Goal: Information Seeking & Learning: Learn about a topic

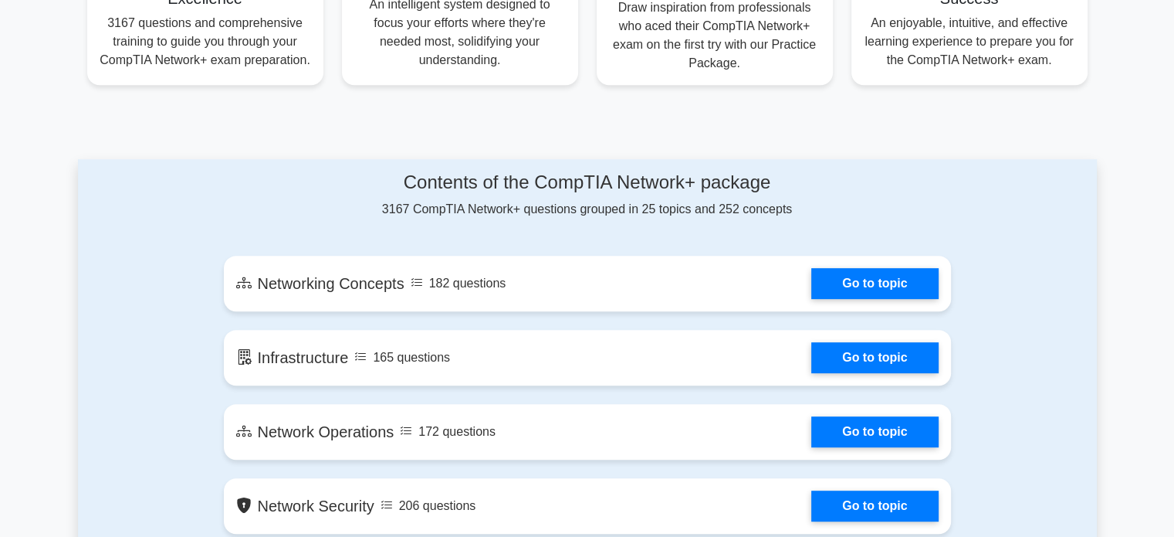
scroll to position [772, 0]
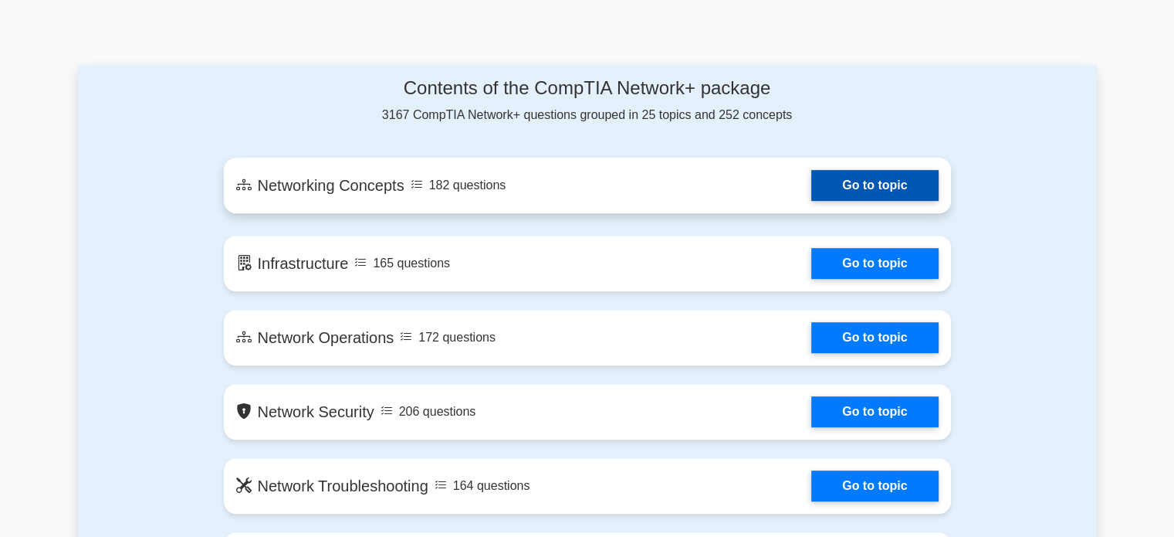
click at [821, 185] on link "Go to topic" at bounding box center [874, 185] width 127 height 31
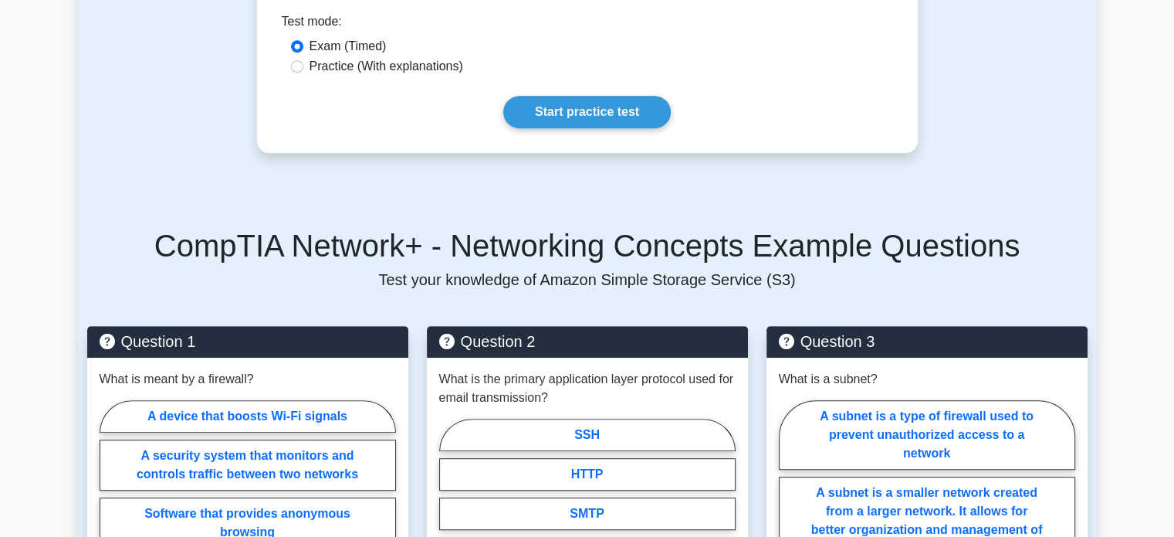
scroll to position [463, 0]
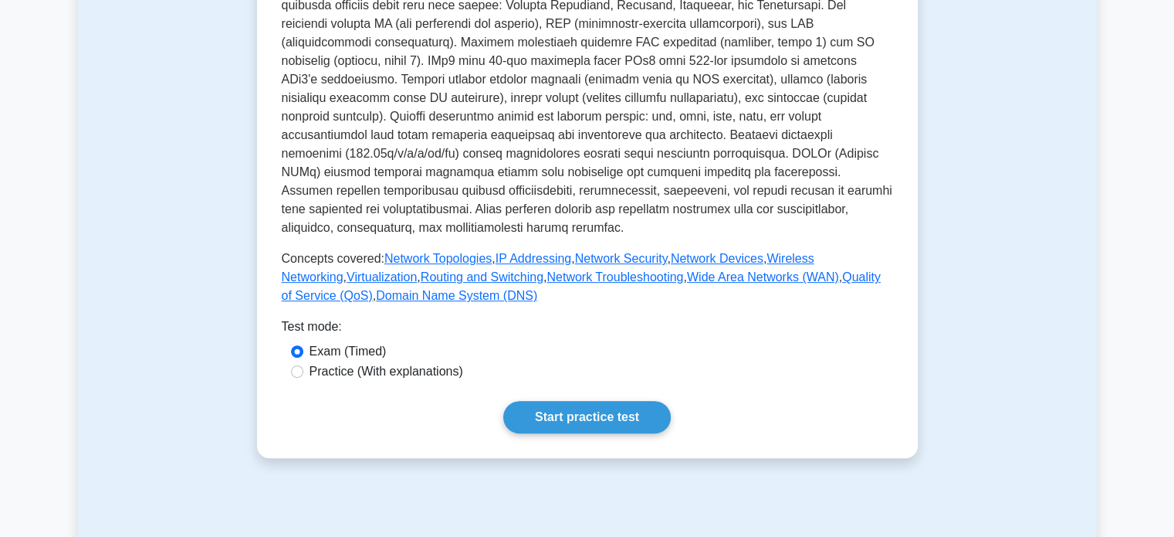
click at [439, 362] on label "Practice (With explanations)" at bounding box center [387, 371] width 154 height 19
click at [303, 365] on input "Practice (With explanations)" at bounding box center [297, 371] width 12 height 12
radio input "true"
click at [565, 401] on link "Start practice test" at bounding box center [587, 417] width 168 height 32
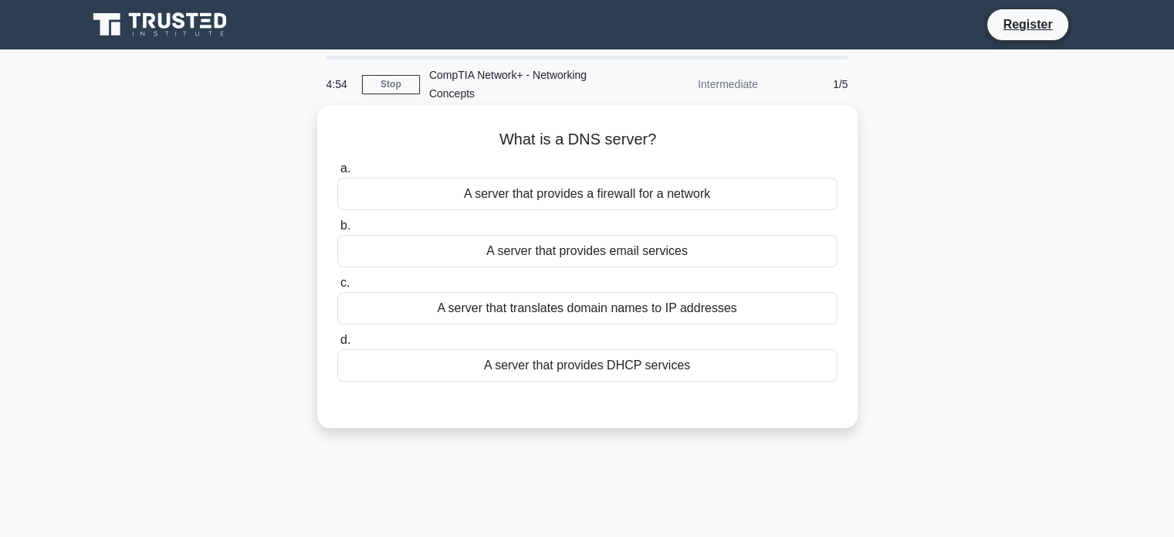
click at [571, 314] on div "A server that translates domain names to IP addresses" at bounding box center [587, 308] width 500 height 32
click at [337, 288] on input "c. A server that translates domain names to IP addresses" at bounding box center [337, 283] width 0 height 10
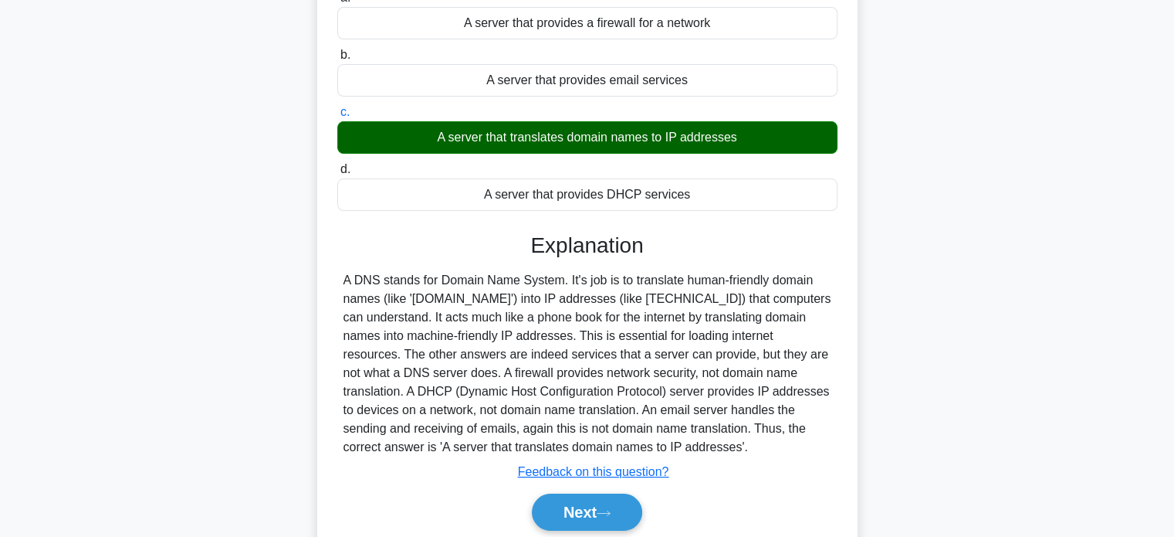
scroll to position [232, 0]
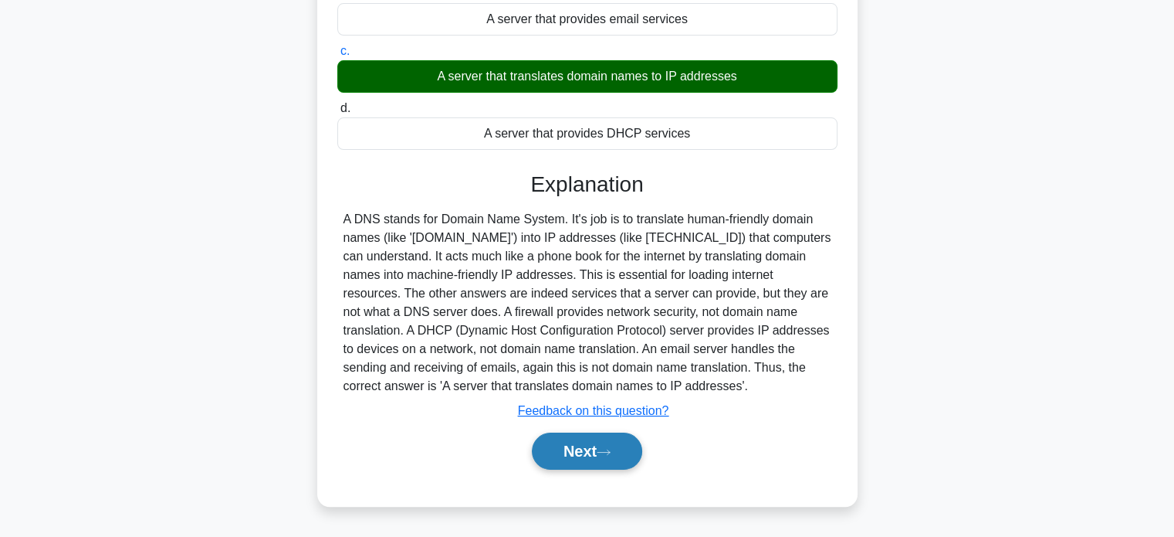
click at [611, 452] on icon at bounding box center [604, 452] width 14 height 8
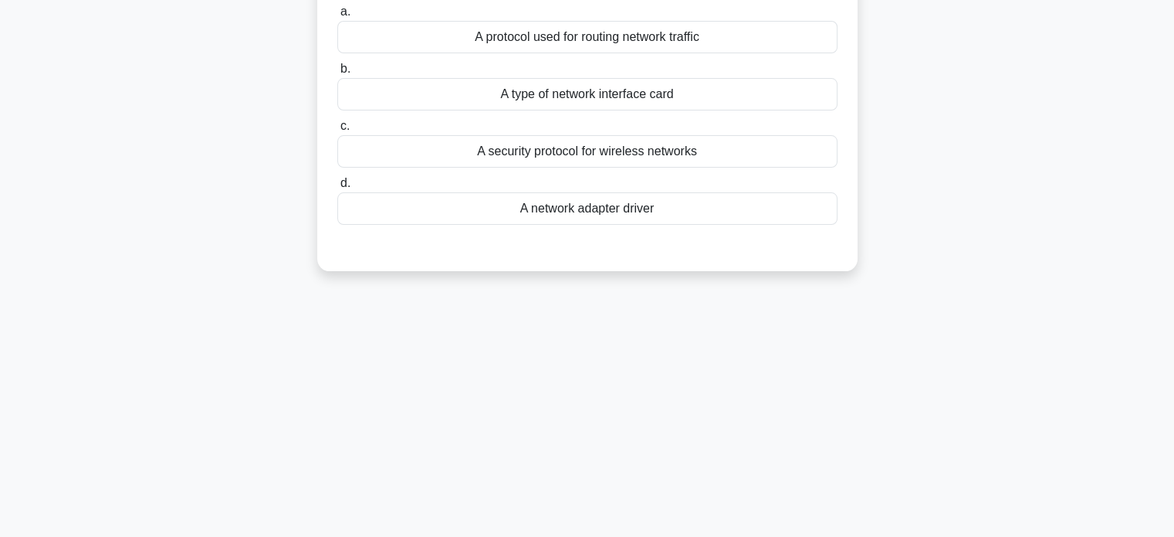
scroll to position [0, 0]
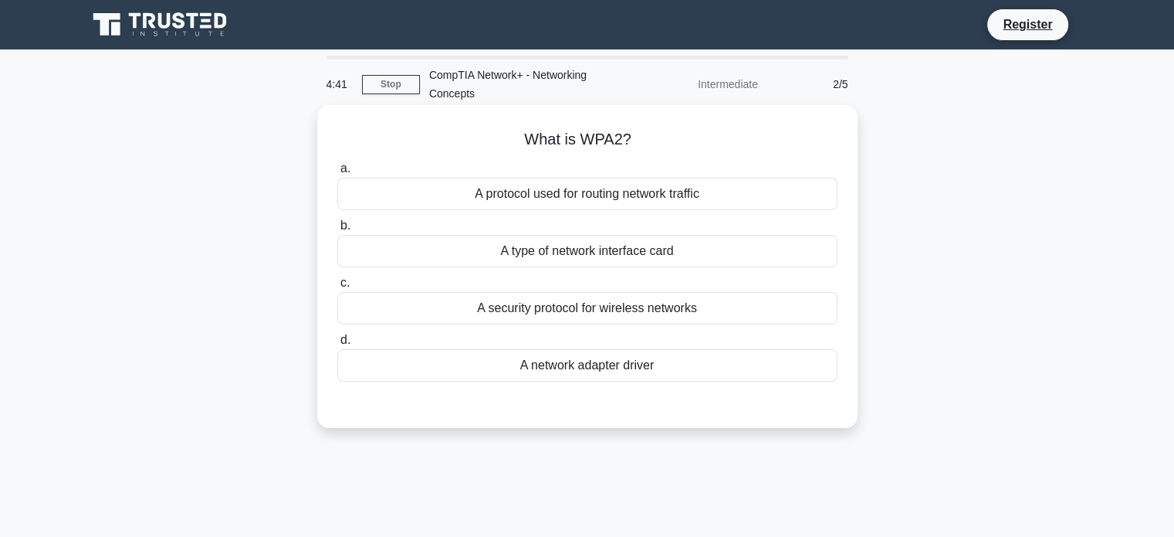
click at [713, 309] on div "A security protocol for wireless networks" at bounding box center [587, 308] width 500 height 32
click at [337, 288] on input "c. A security protocol for wireless networks" at bounding box center [337, 283] width 0 height 10
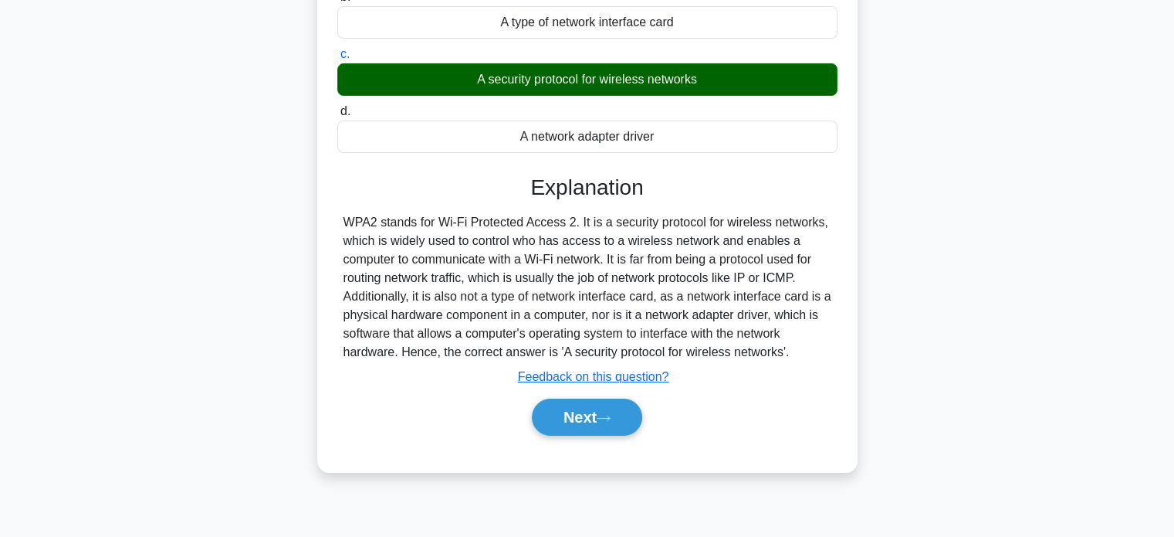
scroll to position [297, 0]
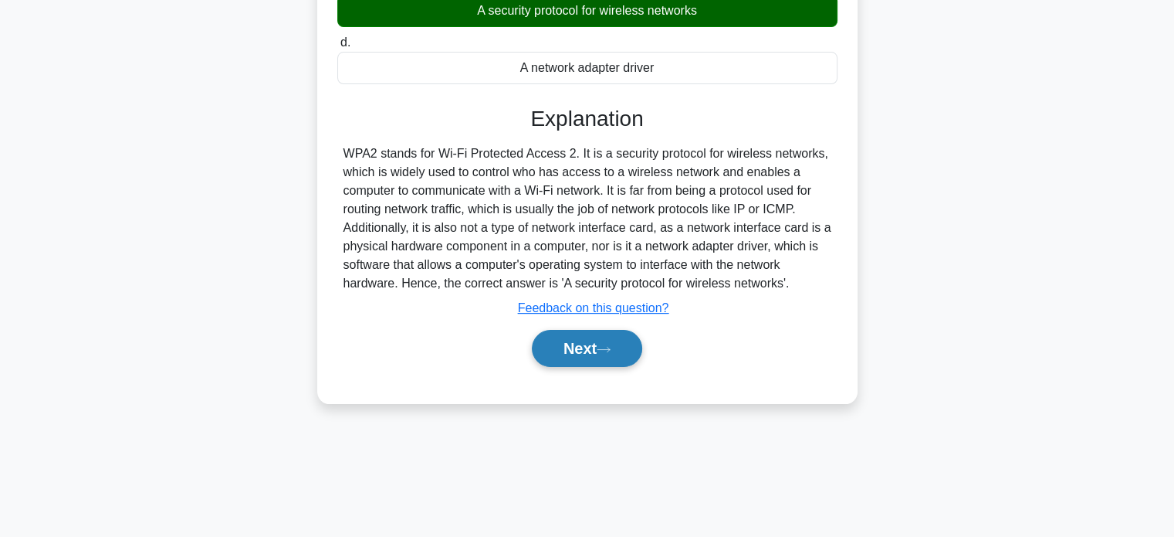
click at [611, 347] on icon at bounding box center [604, 349] width 14 height 8
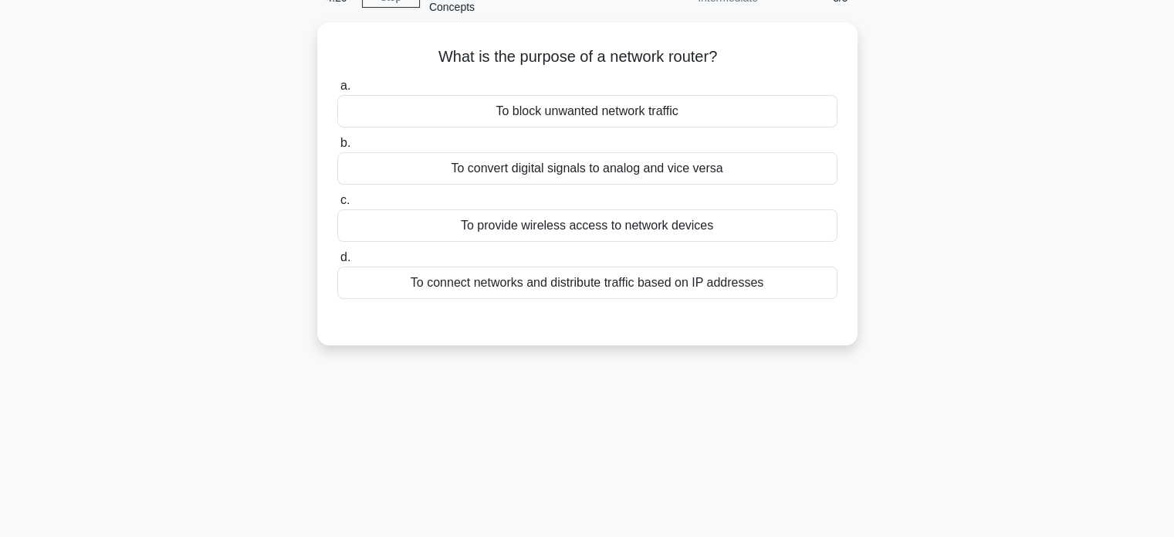
scroll to position [66, 0]
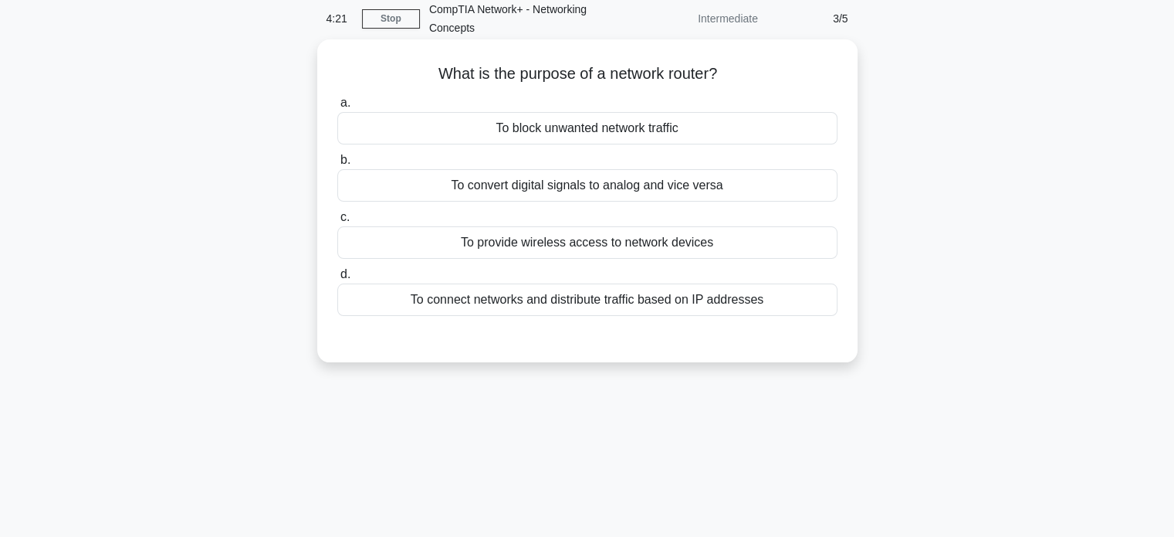
click at [611, 293] on div "To connect networks and distribute traffic based on IP addresses" at bounding box center [587, 299] width 500 height 32
click at [337, 279] on input "d. To connect networks and distribute traffic based on IP addresses" at bounding box center [337, 274] width 0 height 10
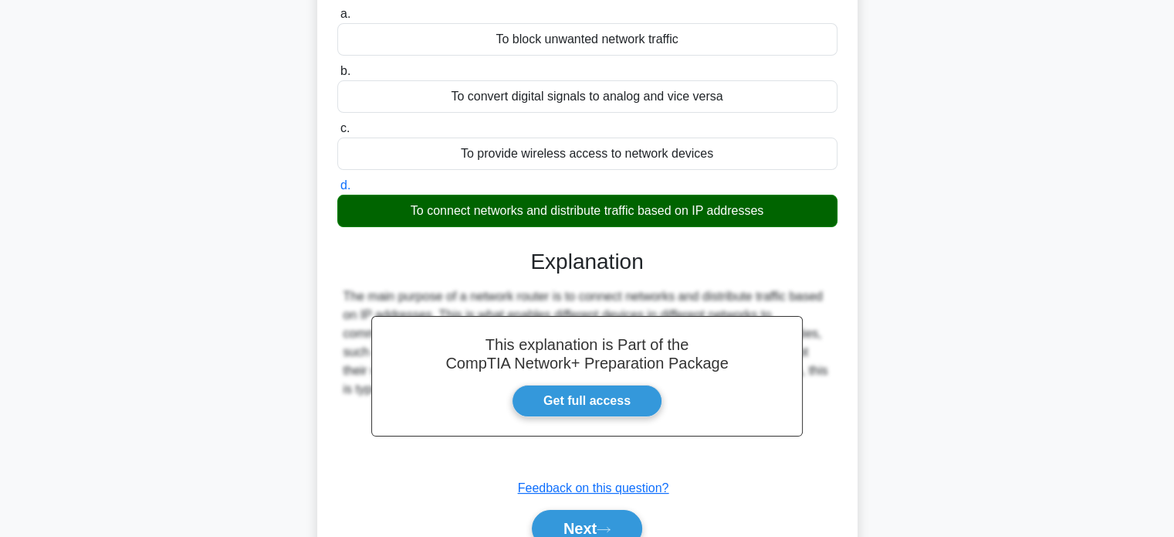
scroll to position [0, 0]
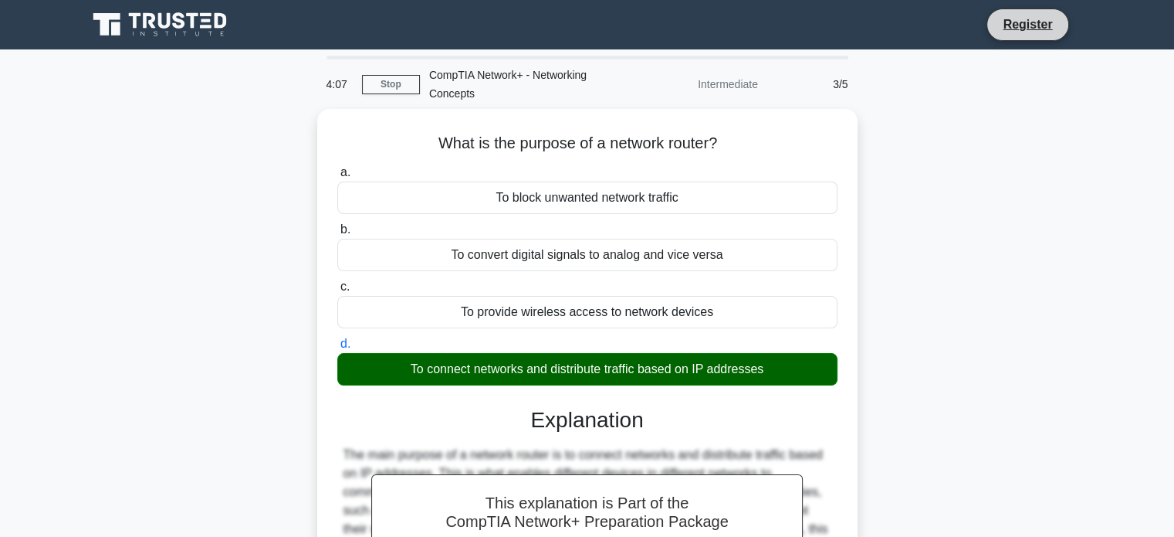
click at [1028, 37] on li "Register" at bounding box center [1028, 24] width 82 height 32
click at [1027, 25] on link "Register" at bounding box center [1028, 24] width 68 height 19
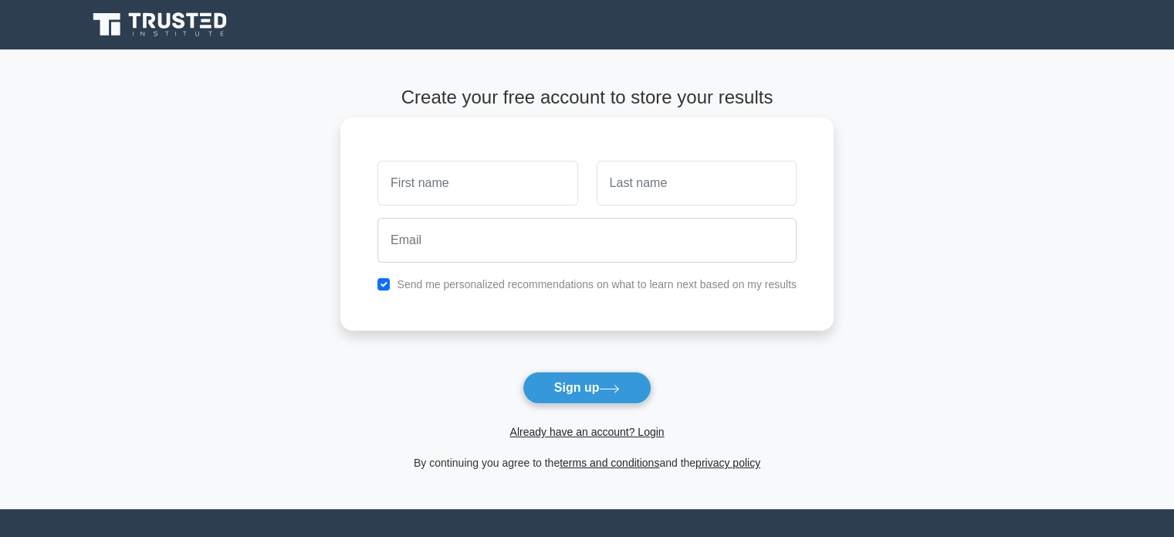
click at [491, 185] on input "text" at bounding box center [478, 183] width 200 height 45
